Goal: Navigation & Orientation: Find specific page/section

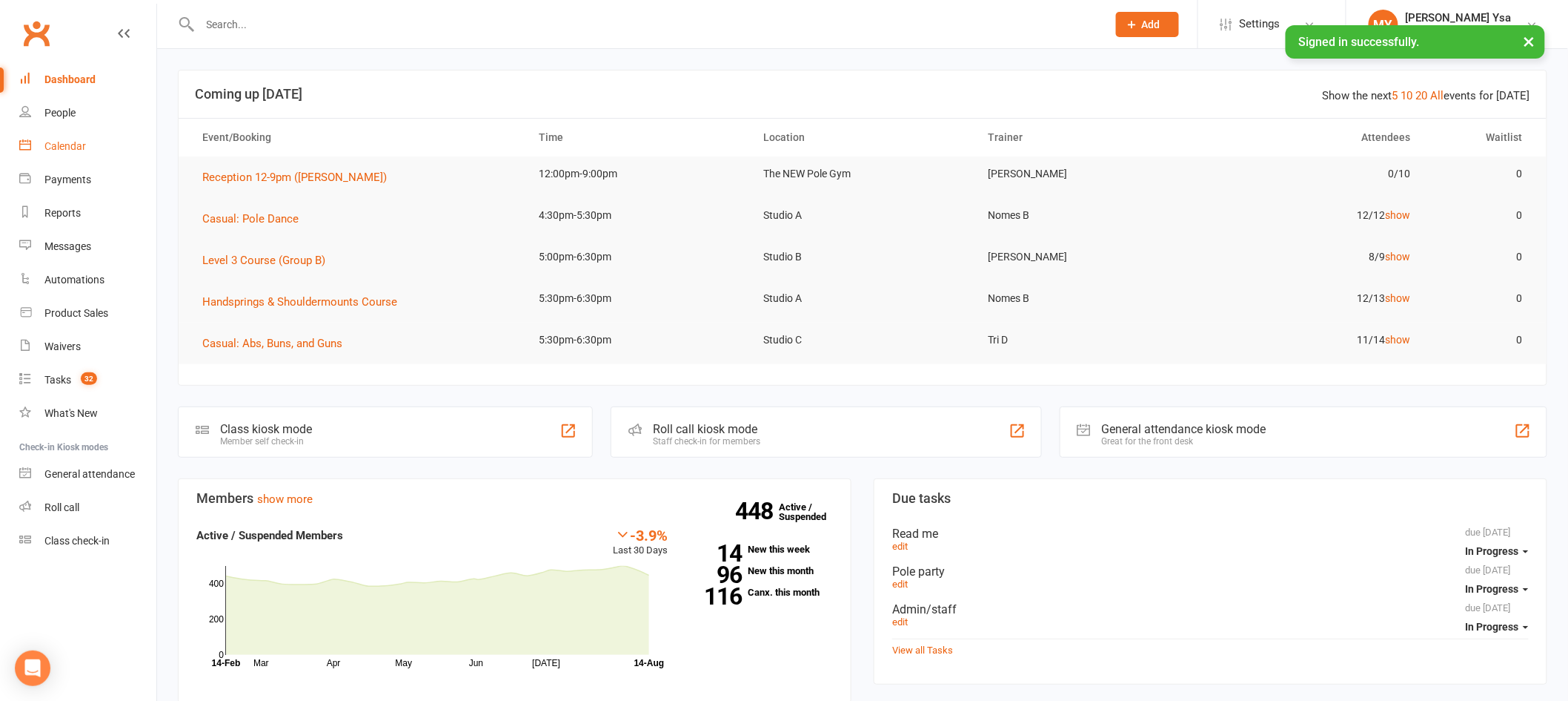
click at [74, 152] on link "Calendar" at bounding box center [87, 146] width 137 height 33
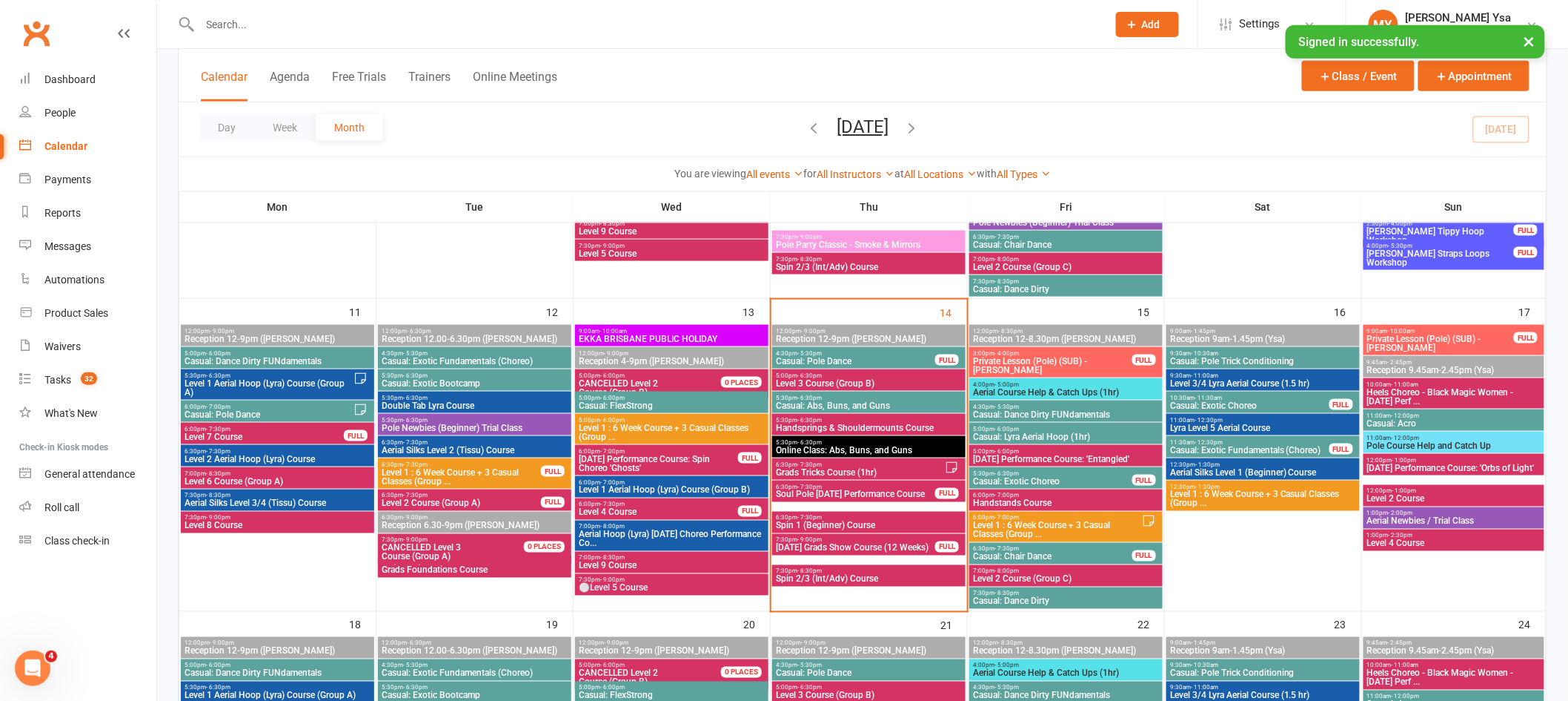
scroll to position [684, 0]
click at [1116, 417] on span "Casual: Dance Dirty FUNdamentals" at bounding box center [1066, 414] width 187 height 9
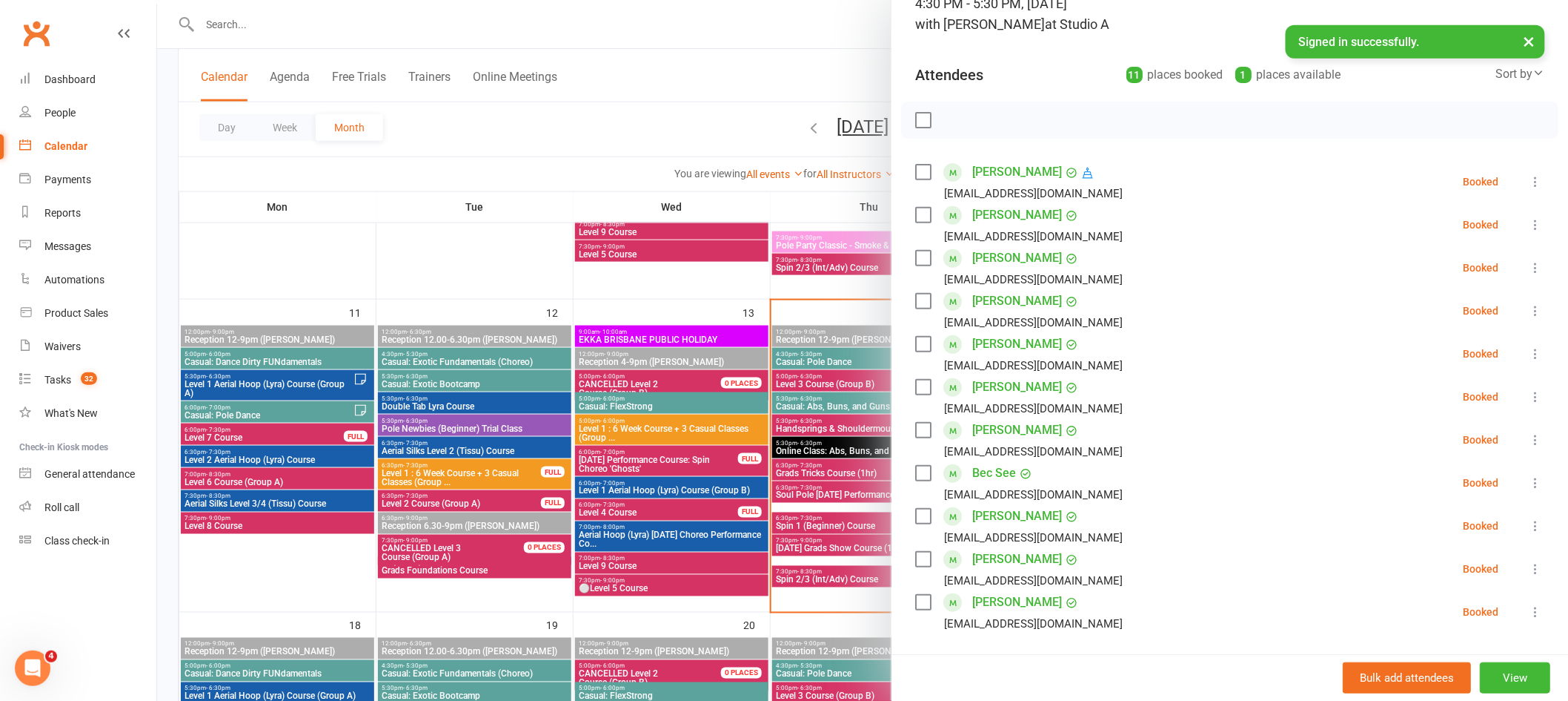
scroll to position [297, 0]
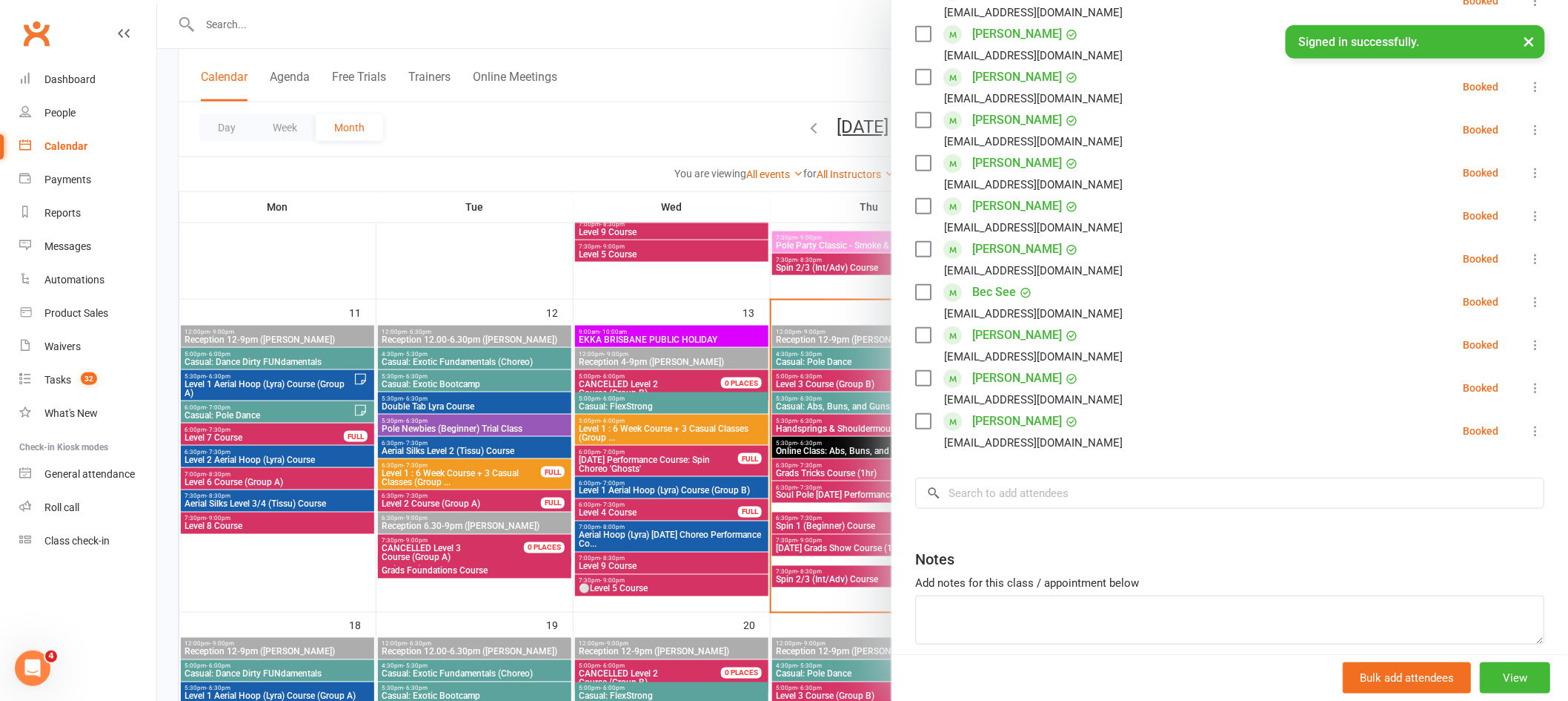
click at [795, 386] on div at bounding box center [863, 350] width 1411 height 701
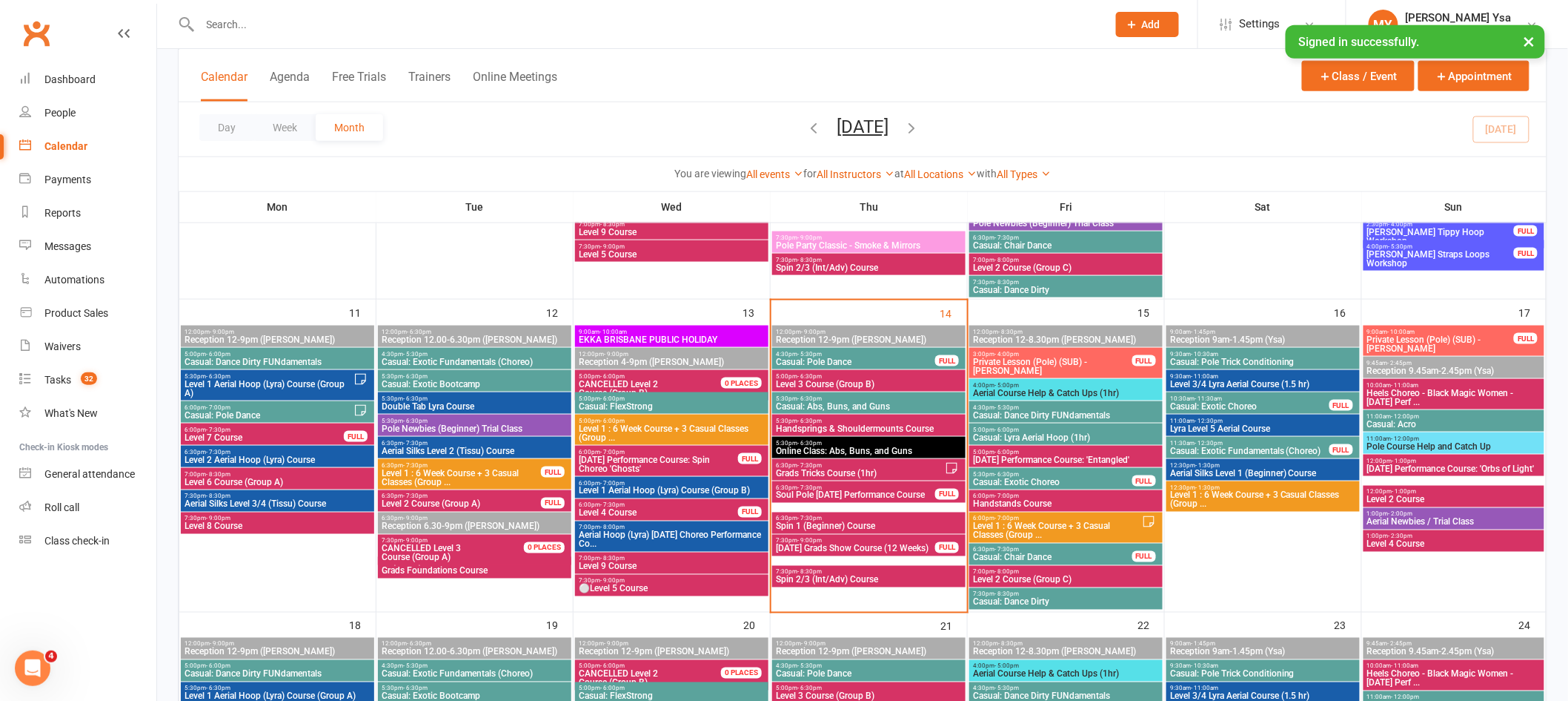
click at [1065, 483] on span "Casual: Exotic Choreo" at bounding box center [1052, 481] width 161 height 9
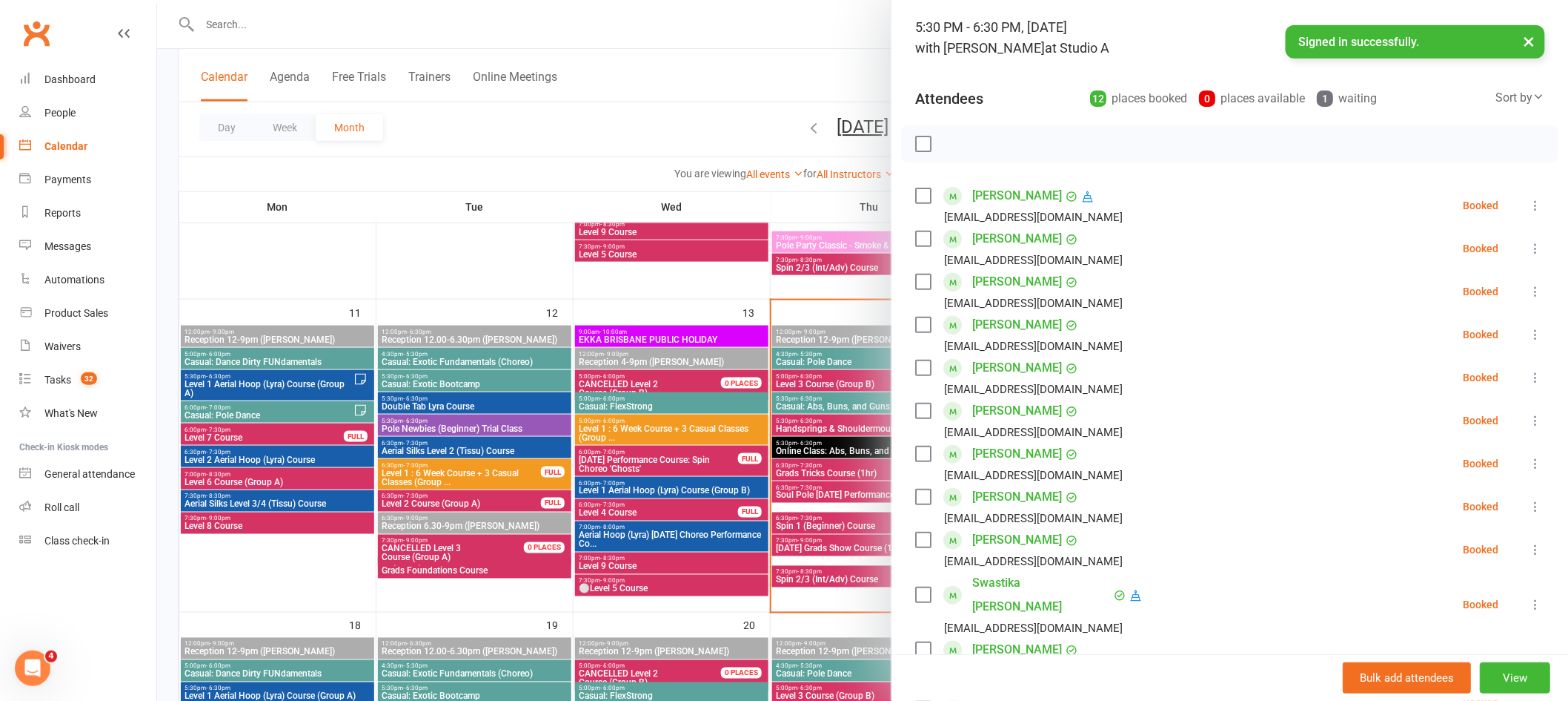
scroll to position [0, 0]
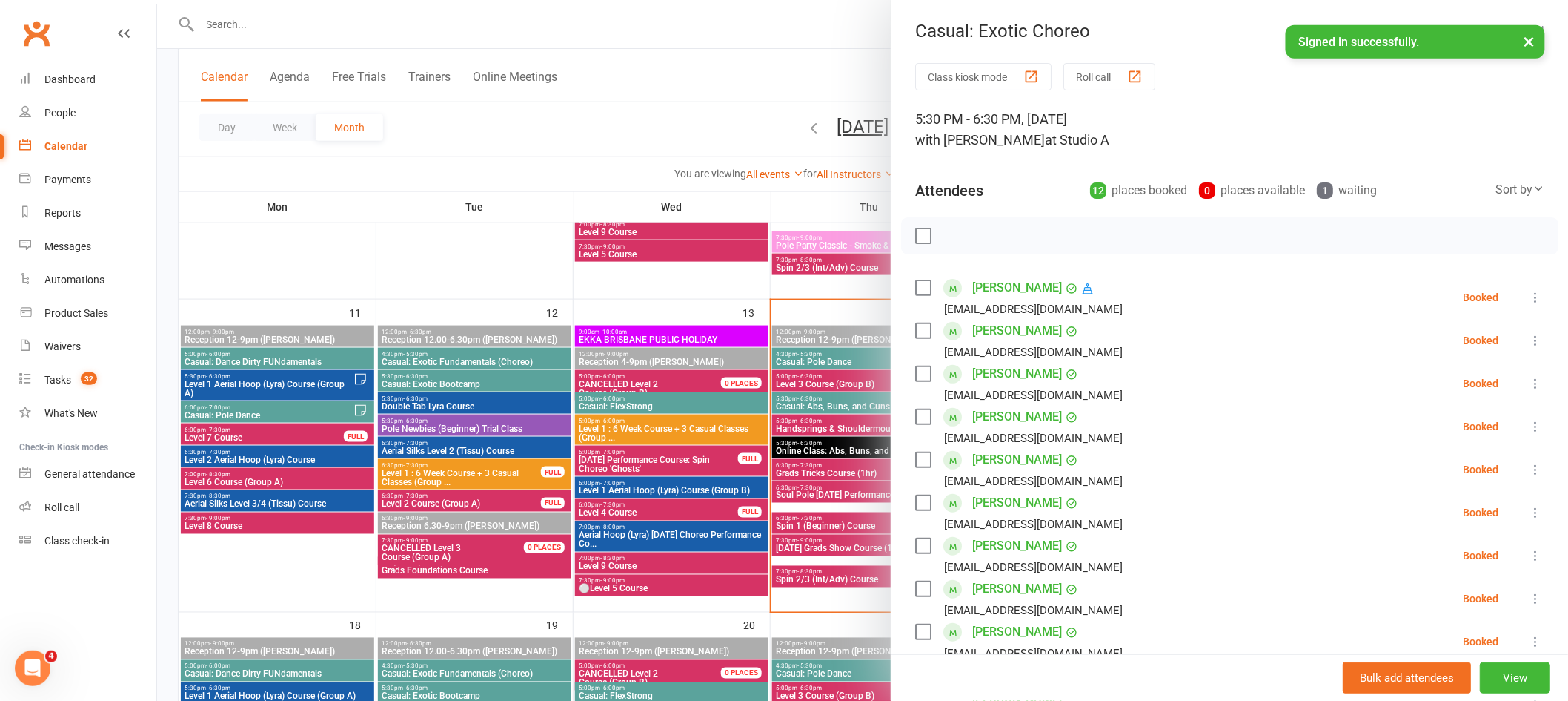
click at [758, 87] on div at bounding box center [863, 350] width 1411 height 701
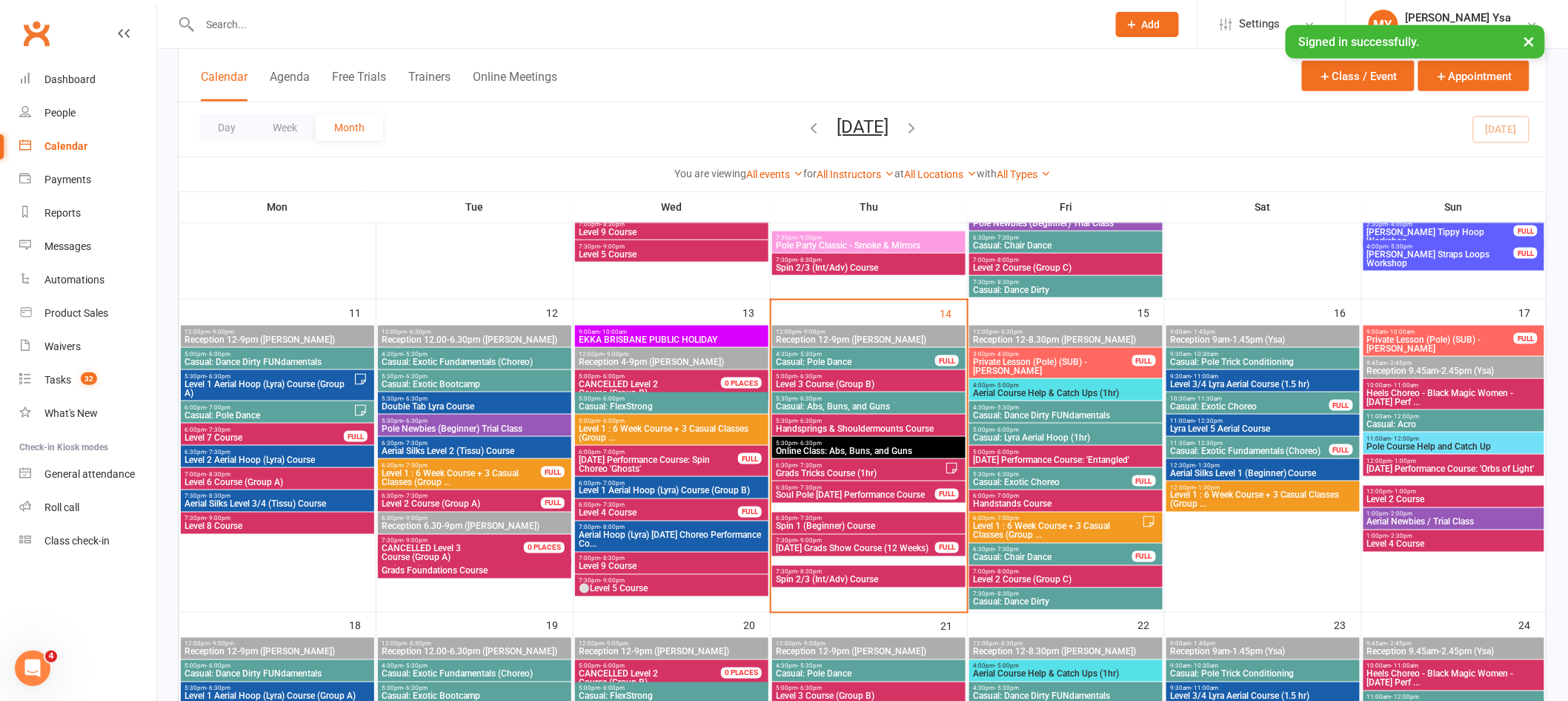
click at [660, 30] on input "text" at bounding box center [647, 25] width 901 height 21
click at [1091, 484] on span "Casual: Exotic Choreo" at bounding box center [1052, 481] width 161 height 9
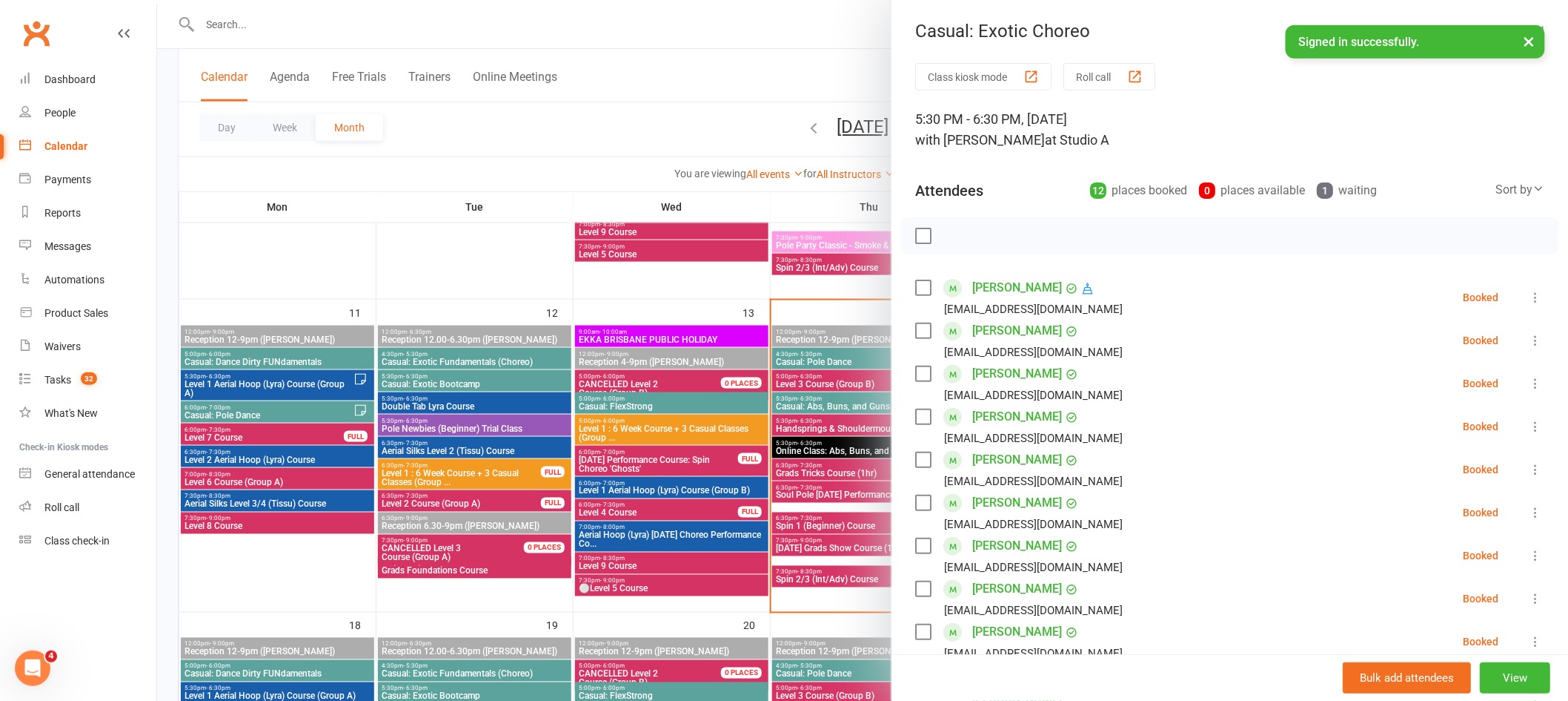
click at [813, 441] on div at bounding box center [863, 350] width 1411 height 701
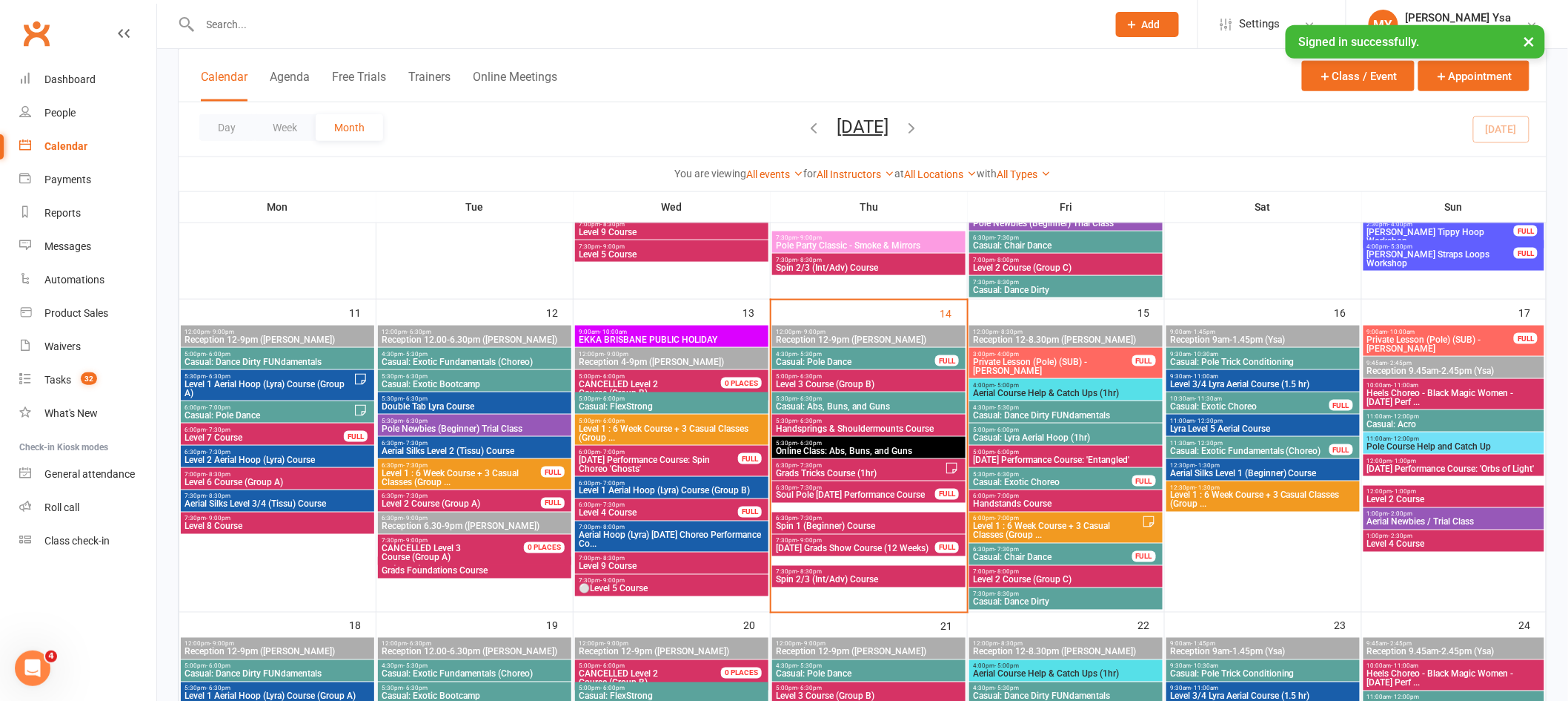
click at [1055, 413] on span "Casual: Dance Dirty FUNdamentals" at bounding box center [1066, 414] width 187 height 9
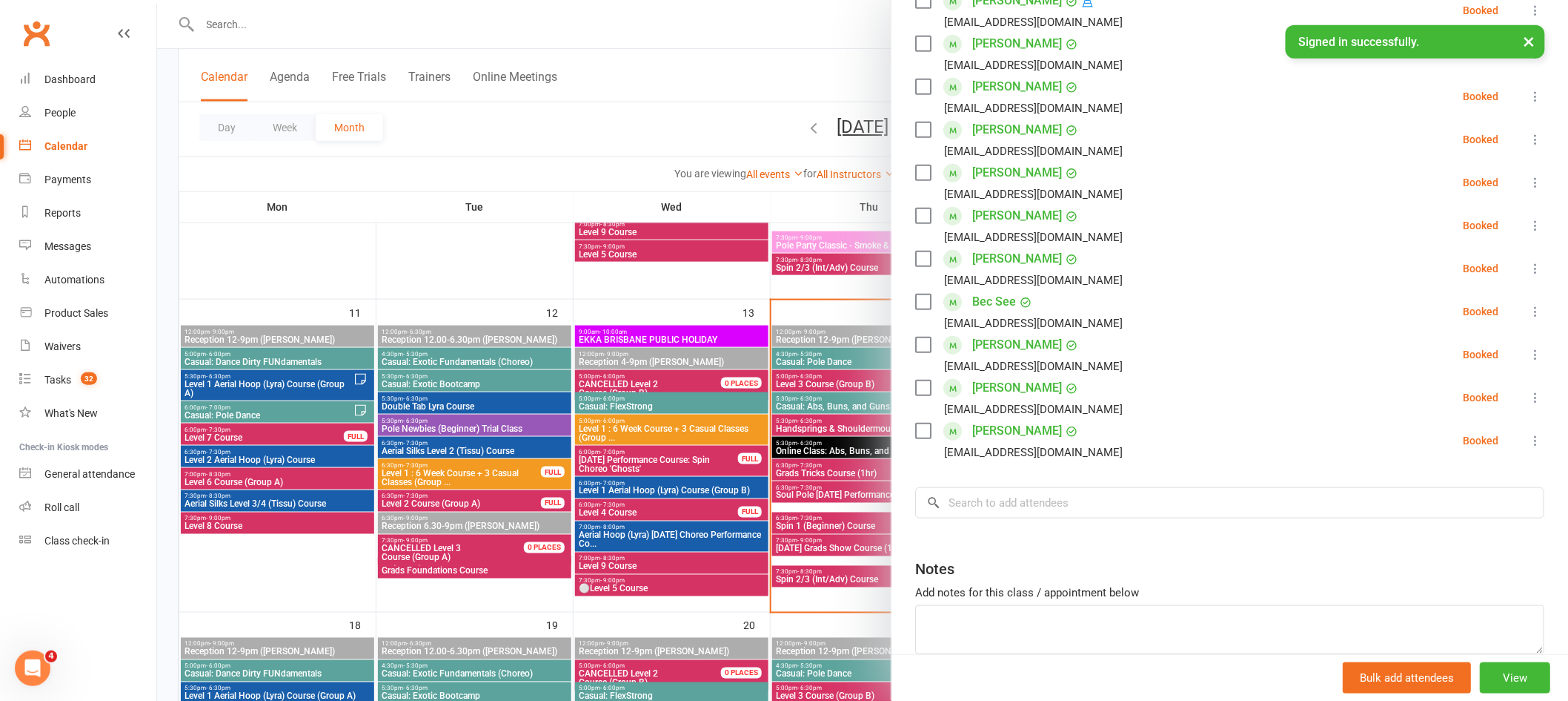
scroll to position [297, 0]
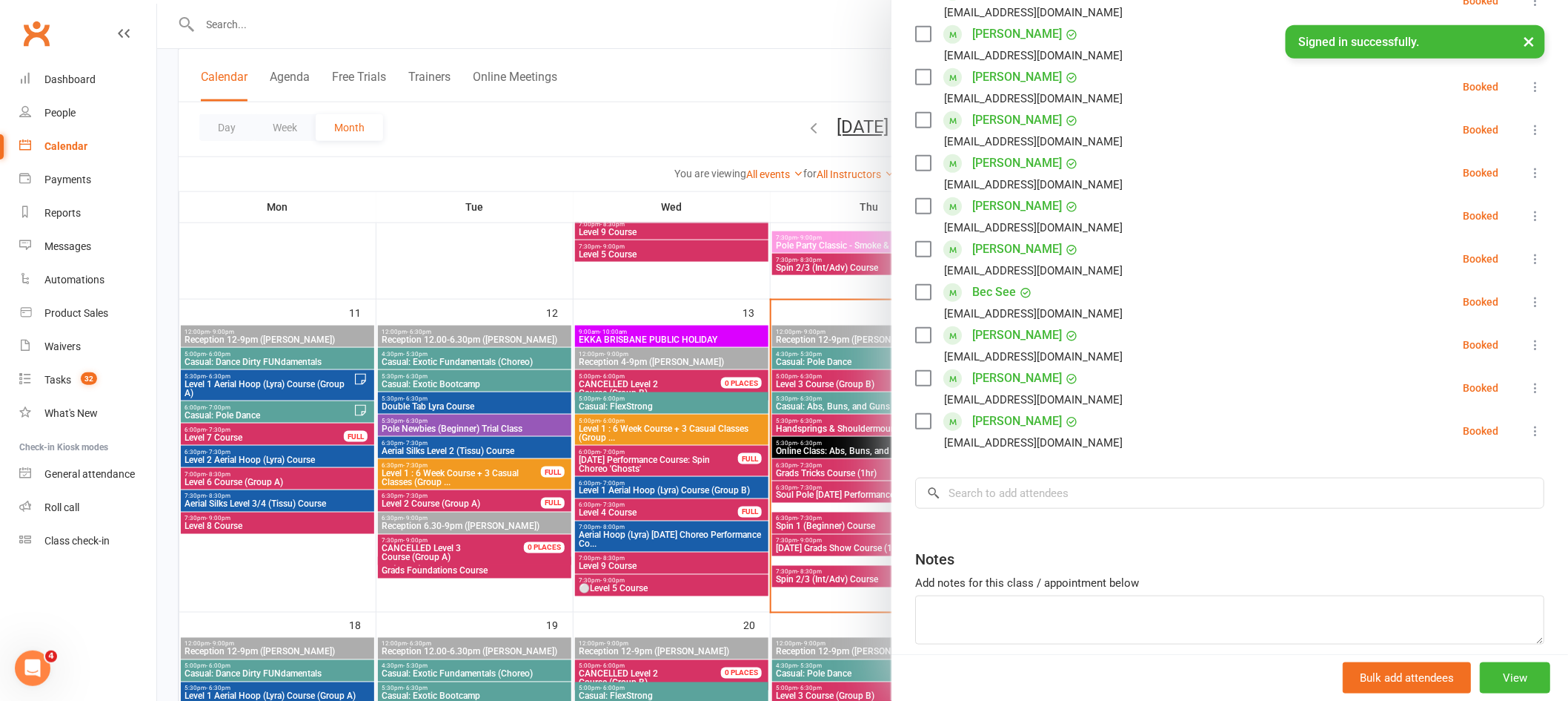
click at [831, 393] on div at bounding box center [863, 350] width 1411 height 701
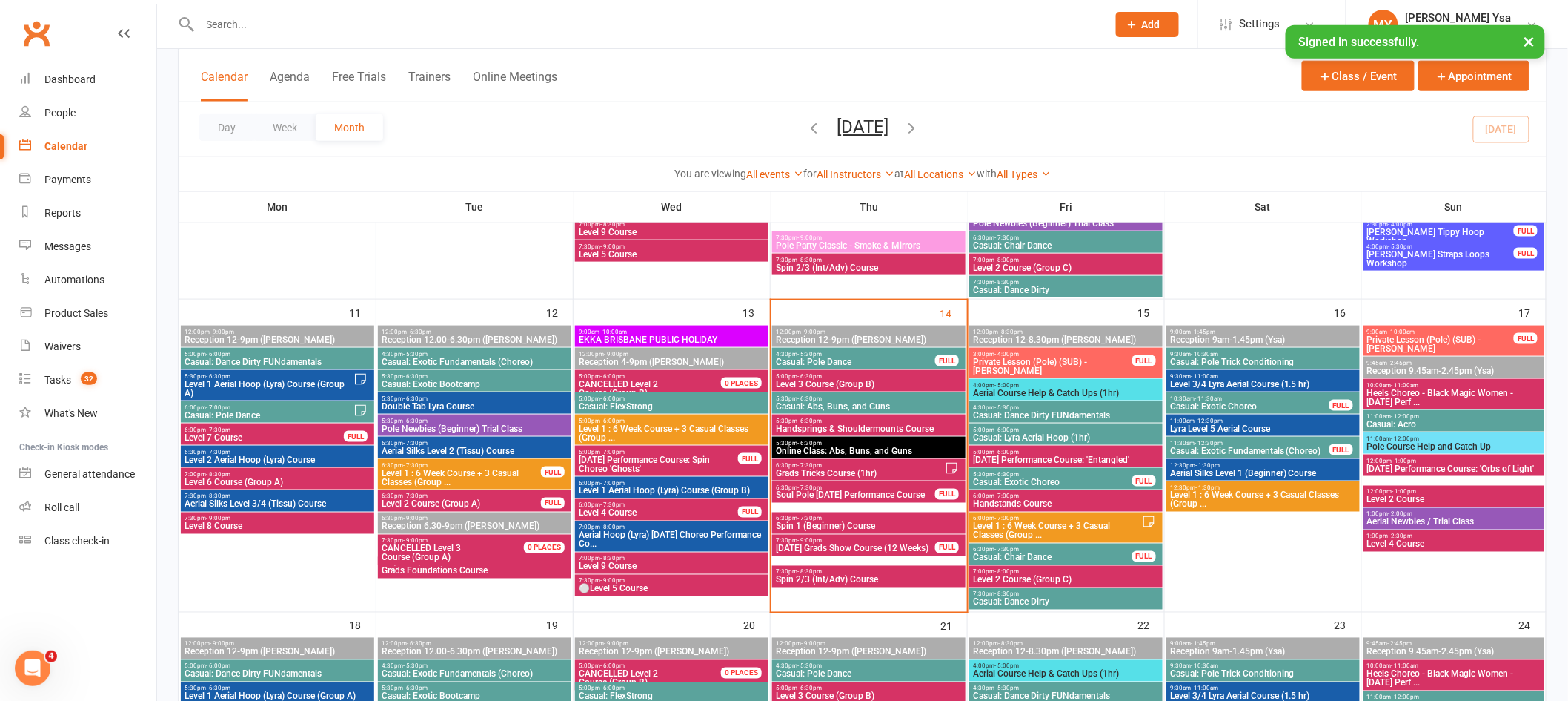
click at [1090, 412] on span "Casual: Dance Dirty FUNdamentals" at bounding box center [1066, 414] width 187 height 9
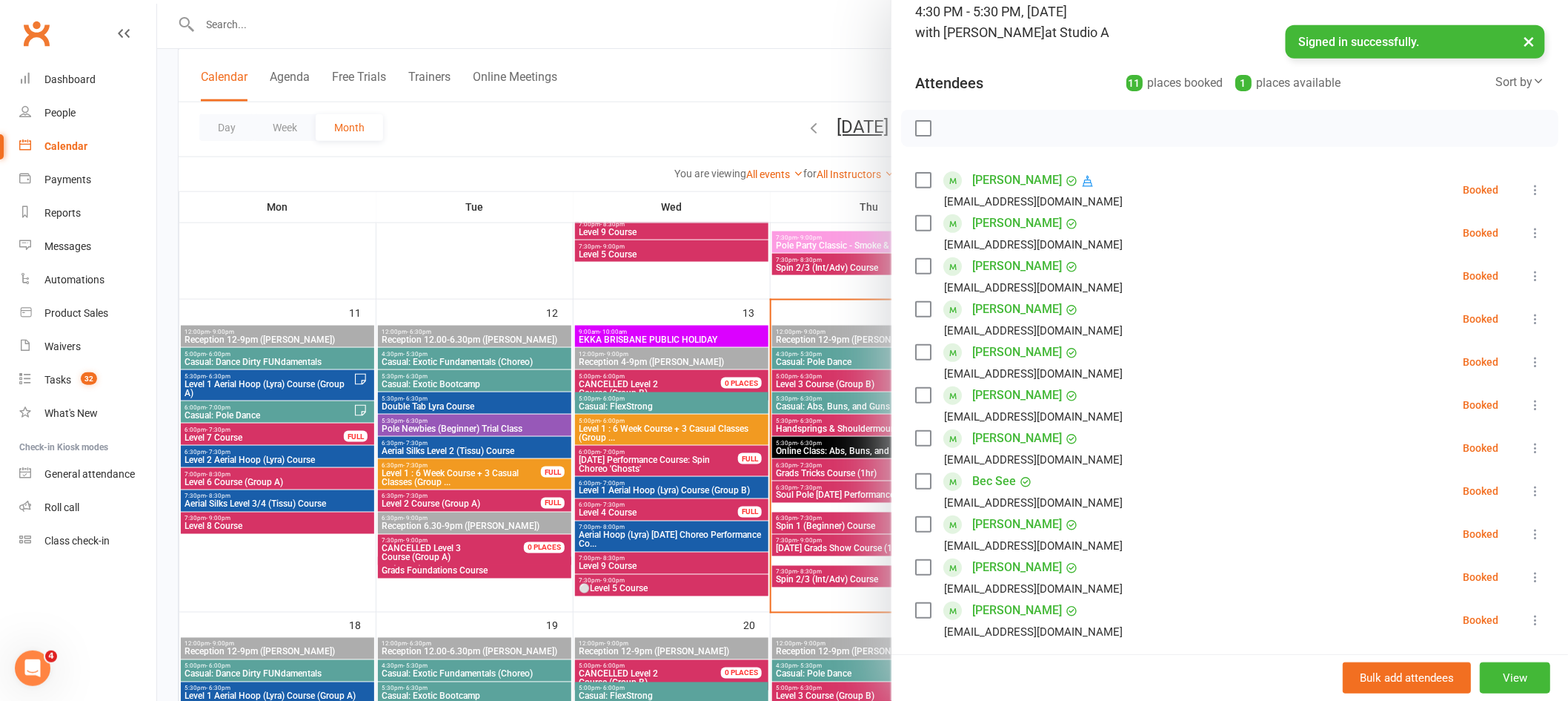
scroll to position [98, 0]
